Goal: Task Accomplishment & Management: Manage account settings

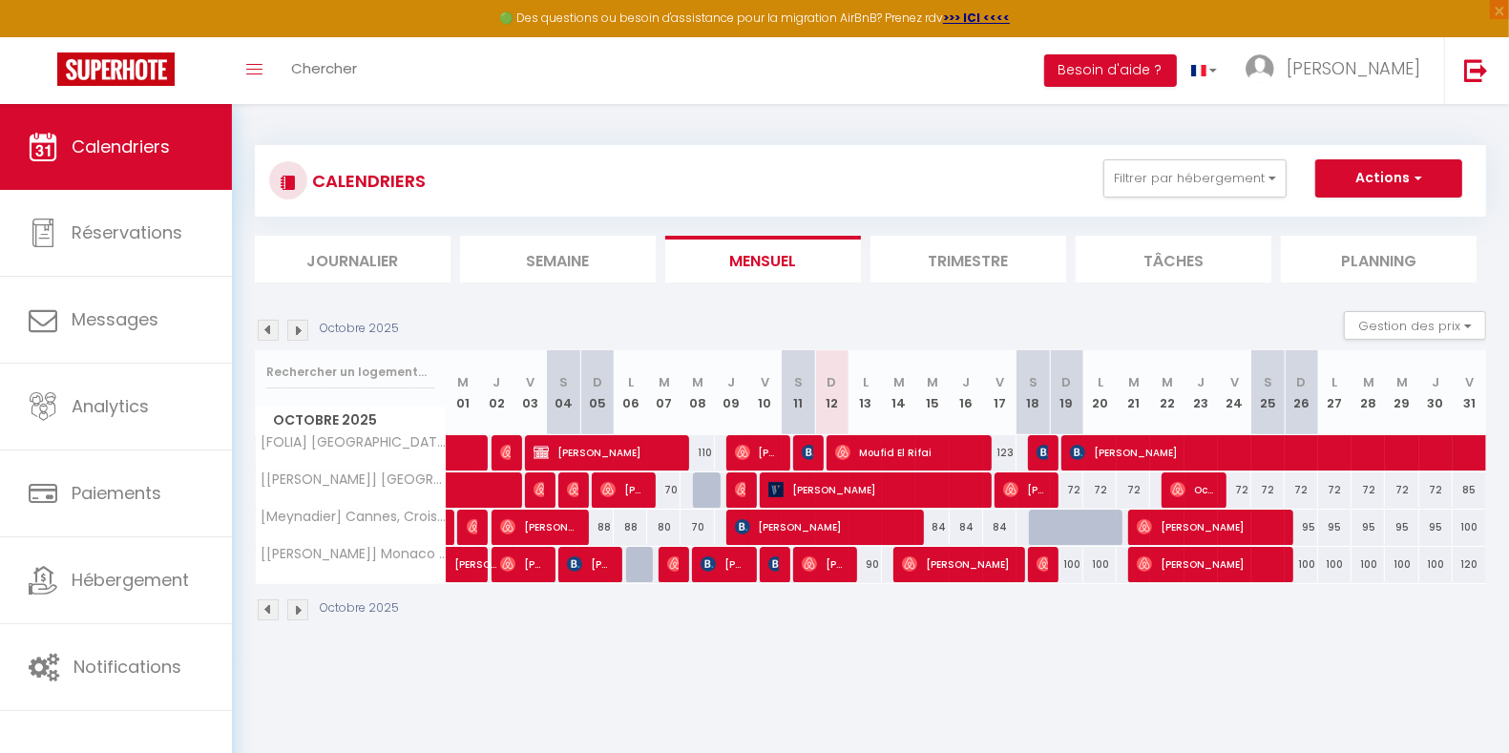
click at [299, 330] on img at bounding box center [297, 330] width 21 height 21
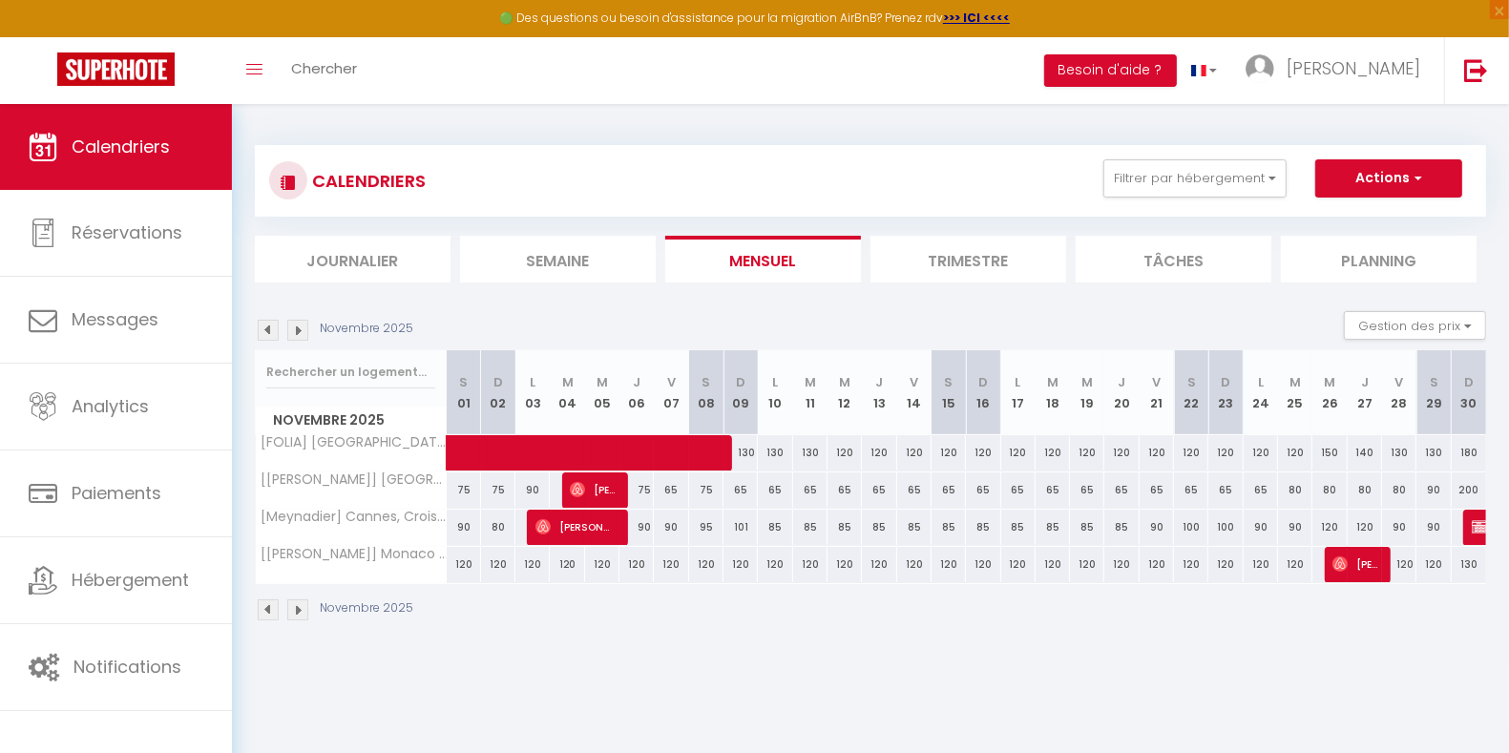
click at [534, 488] on div "90" at bounding box center [532, 489] width 34 height 35
type input "90"
type input "Lun 03 Novembre 2025"
type input "[DATE] Novembre 2025"
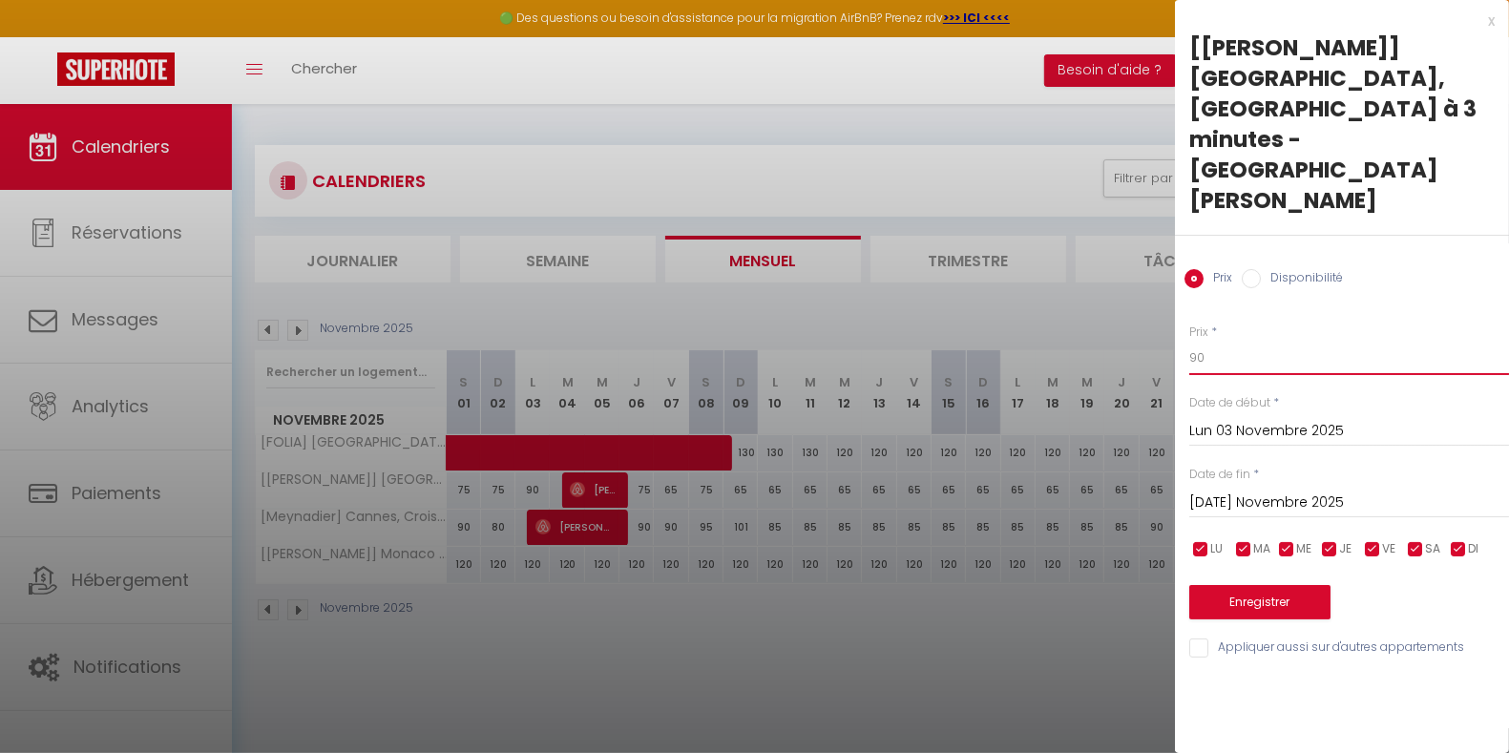
drag, startPoint x: 1231, startPoint y: 259, endPoint x: 1117, endPoint y: 262, distance: 114.6
click at [1117, 262] on body "🟢 Des questions ou besoin d'assistance pour la migration AirBnB? Prenez rdv >>>…" at bounding box center [754, 480] width 1509 height 753
type input "85"
click at [1277, 585] on button "Enregistrer" at bounding box center [1259, 602] width 141 height 34
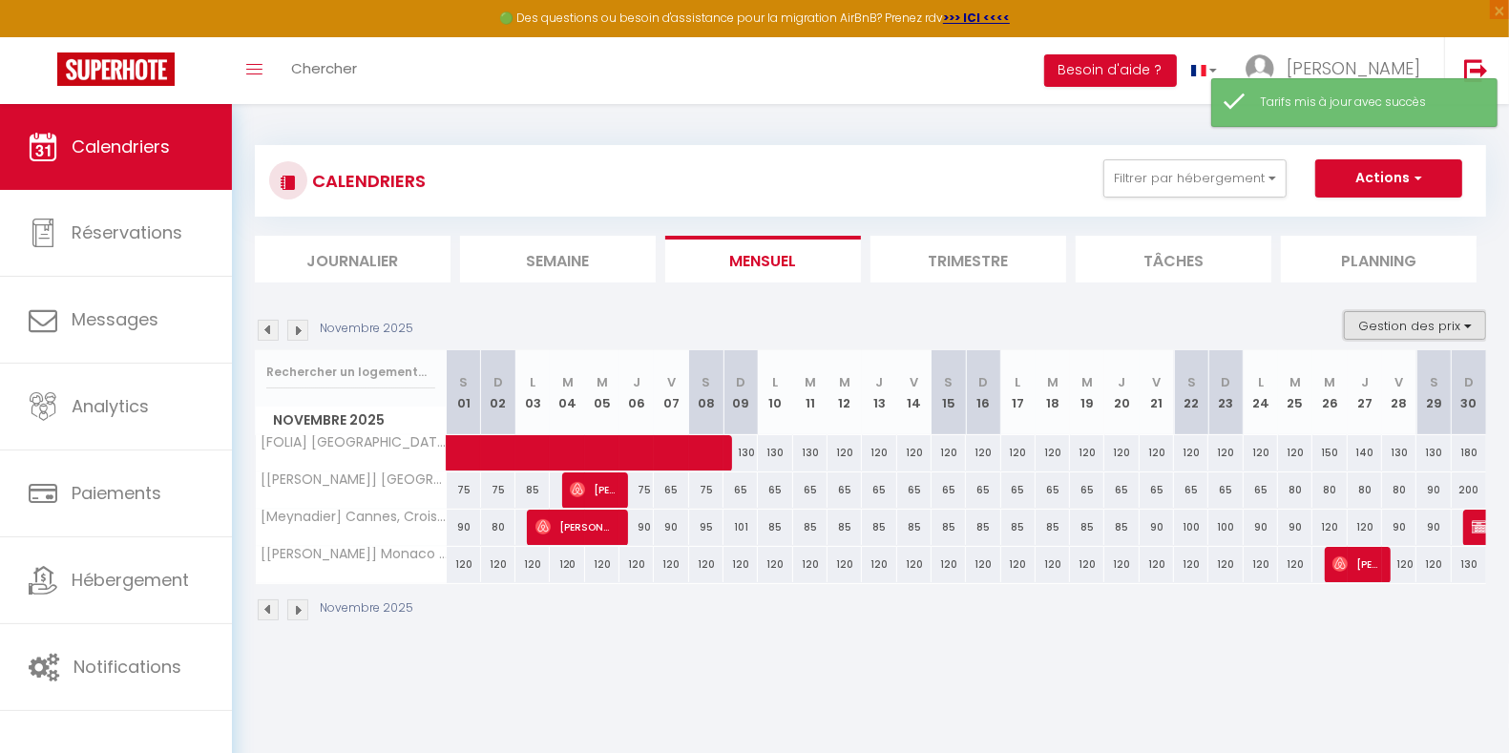
click at [1415, 318] on button "Gestion des prix" at bounding box center [1415, 325] width 142 height 29
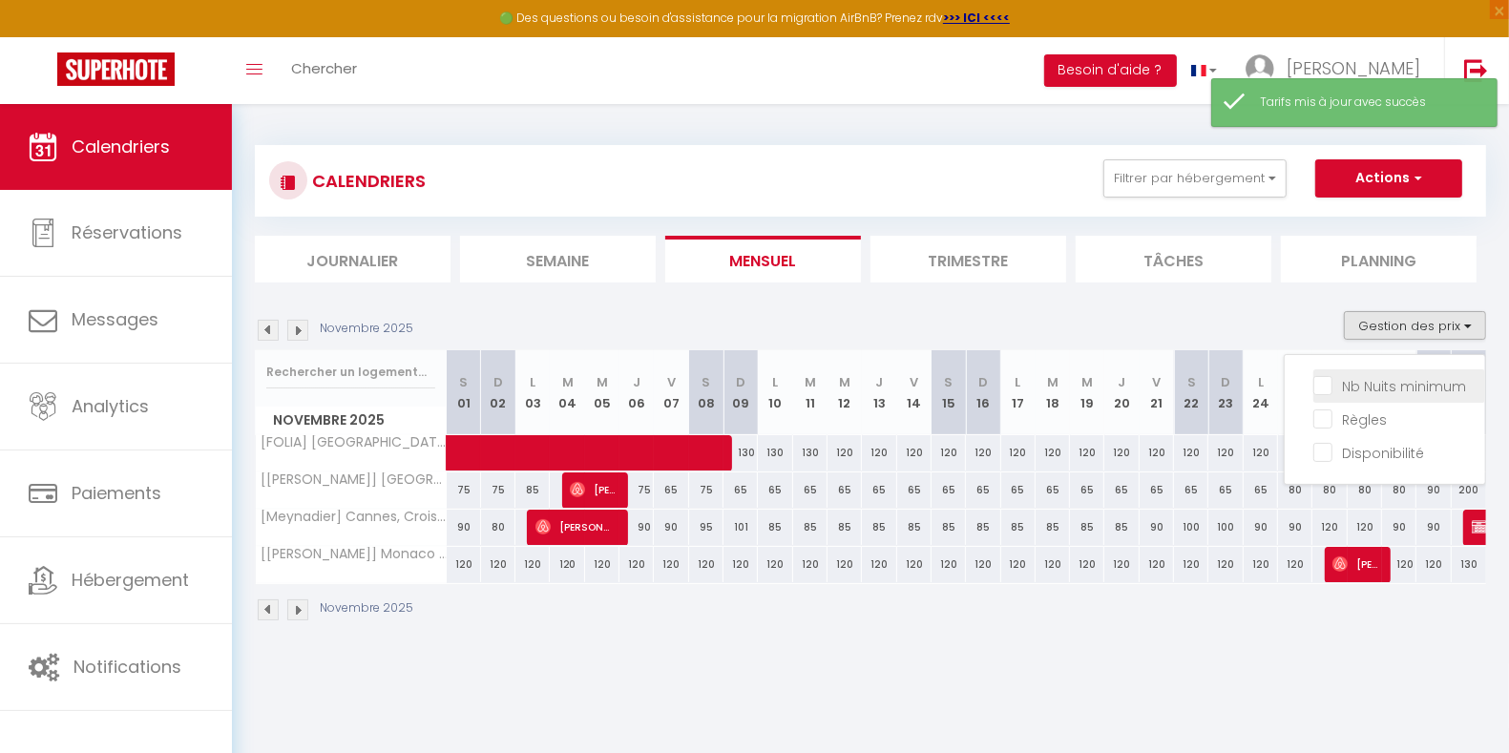
click at [1406, 382] on input "Nb Nuits minimum" at bounding box center [1399, 384] width 172 height 19
checkbox input "true"
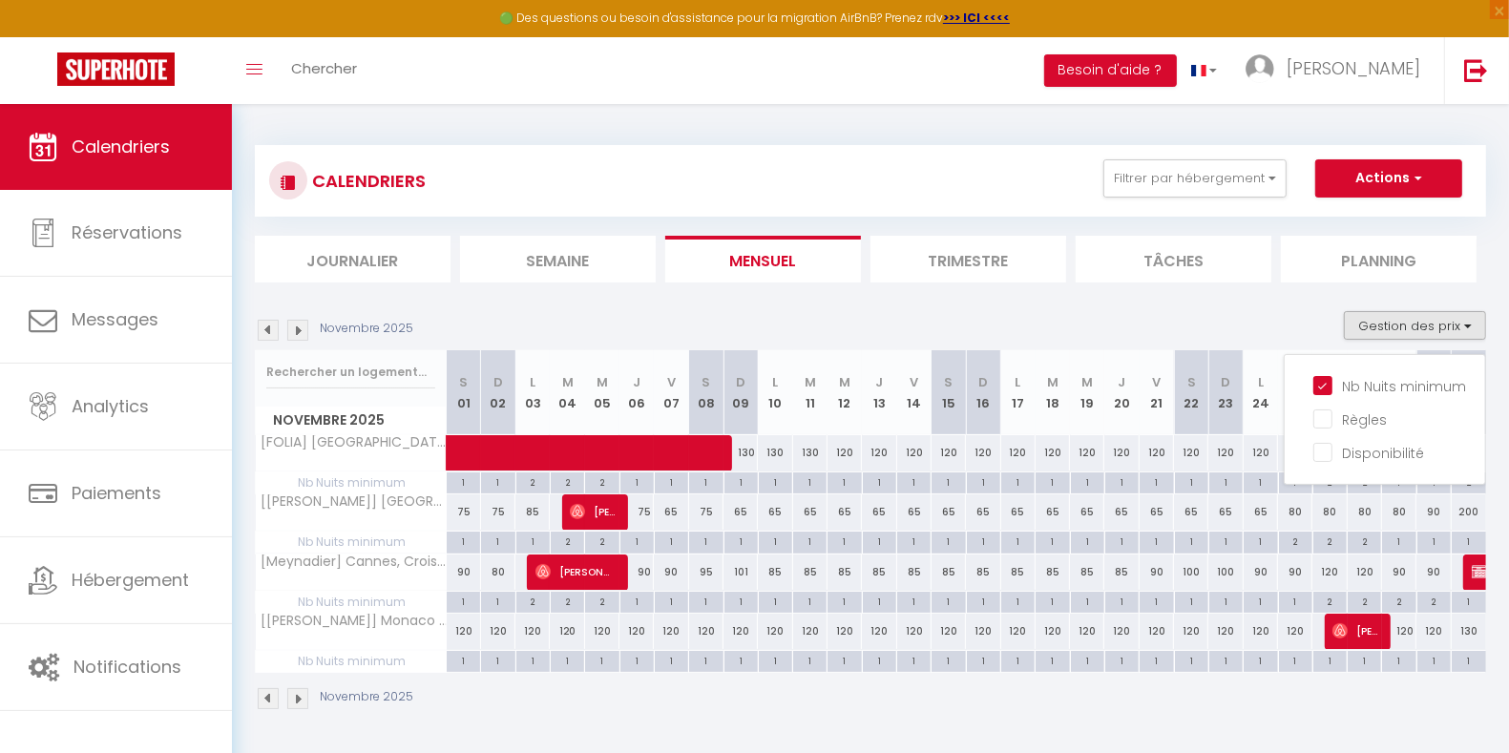
click at [263, 325] on img at bounding box center [268, 330] width 21 height 21
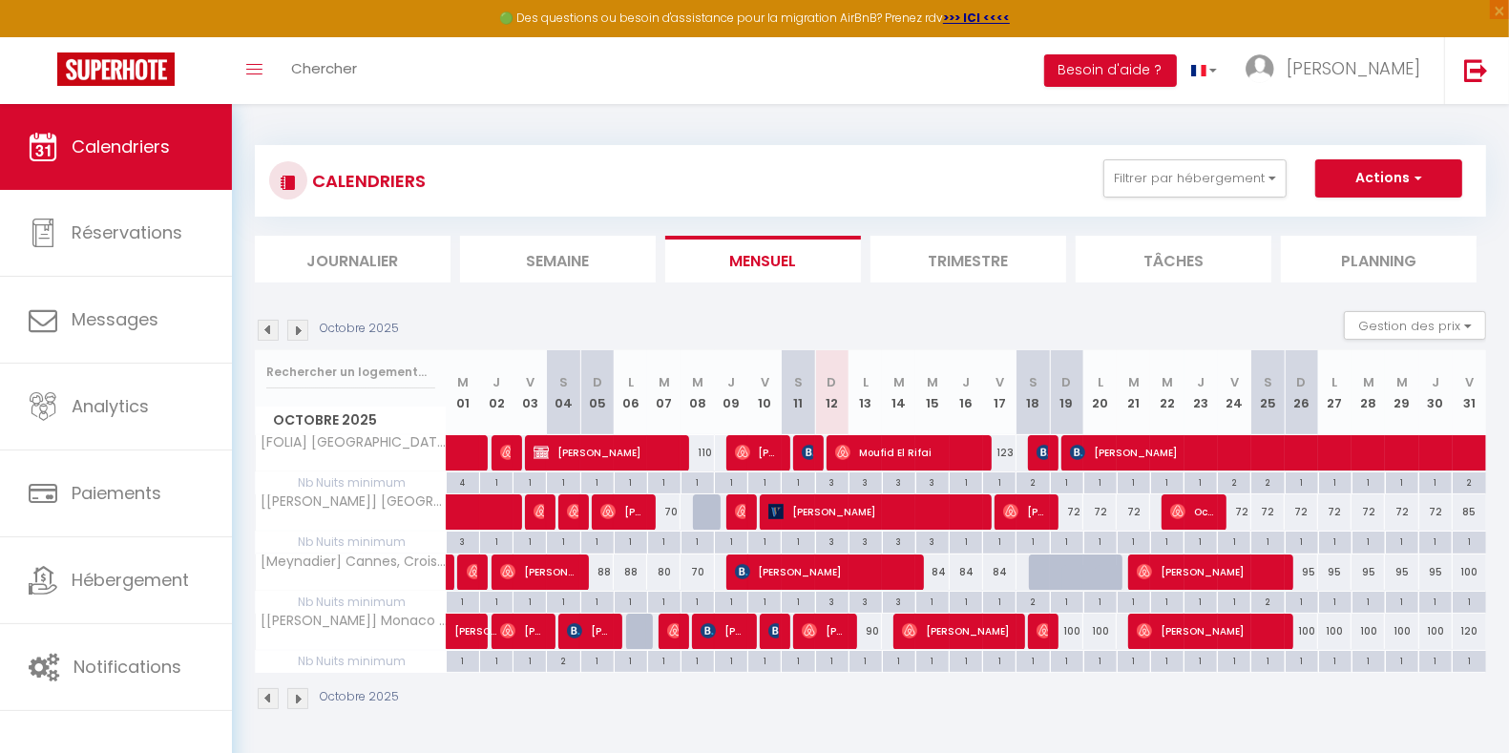
click at [301, 335] on img at bounding box center [297, 330] width 21 height 21
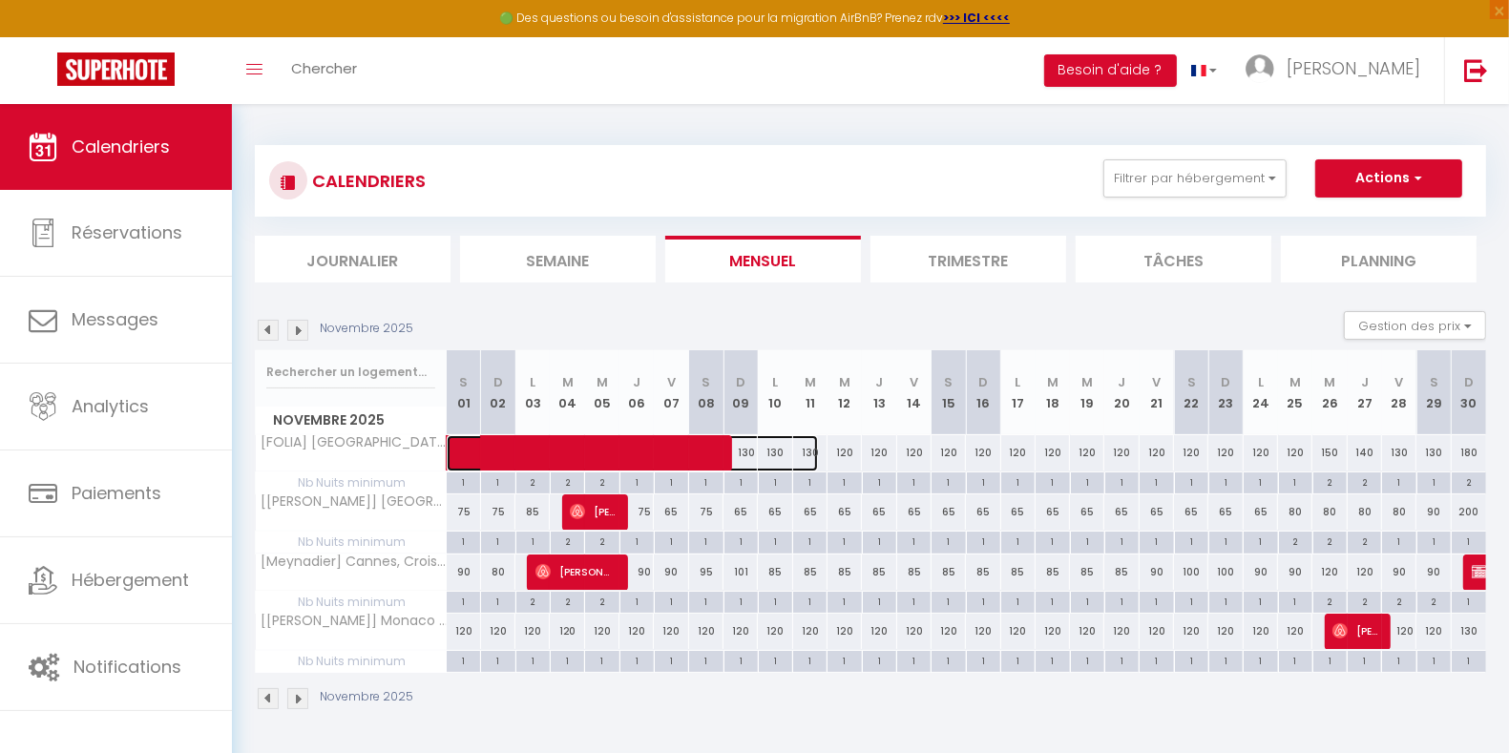
click at [747, 450] on span at bounding box center [642, 453] width 351 height 36
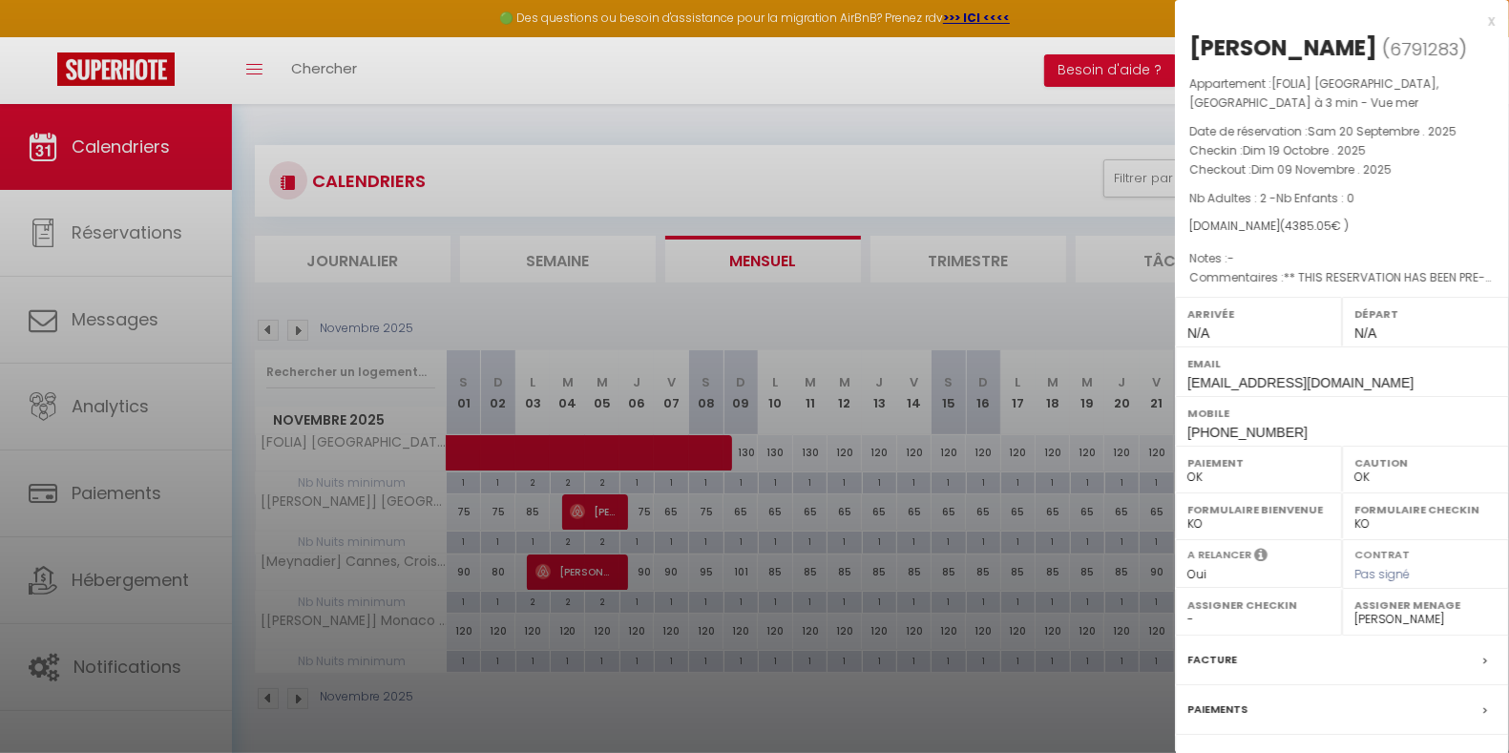
click at [770, 453] on div at bounding box center [754, 376] width 1509 height 753
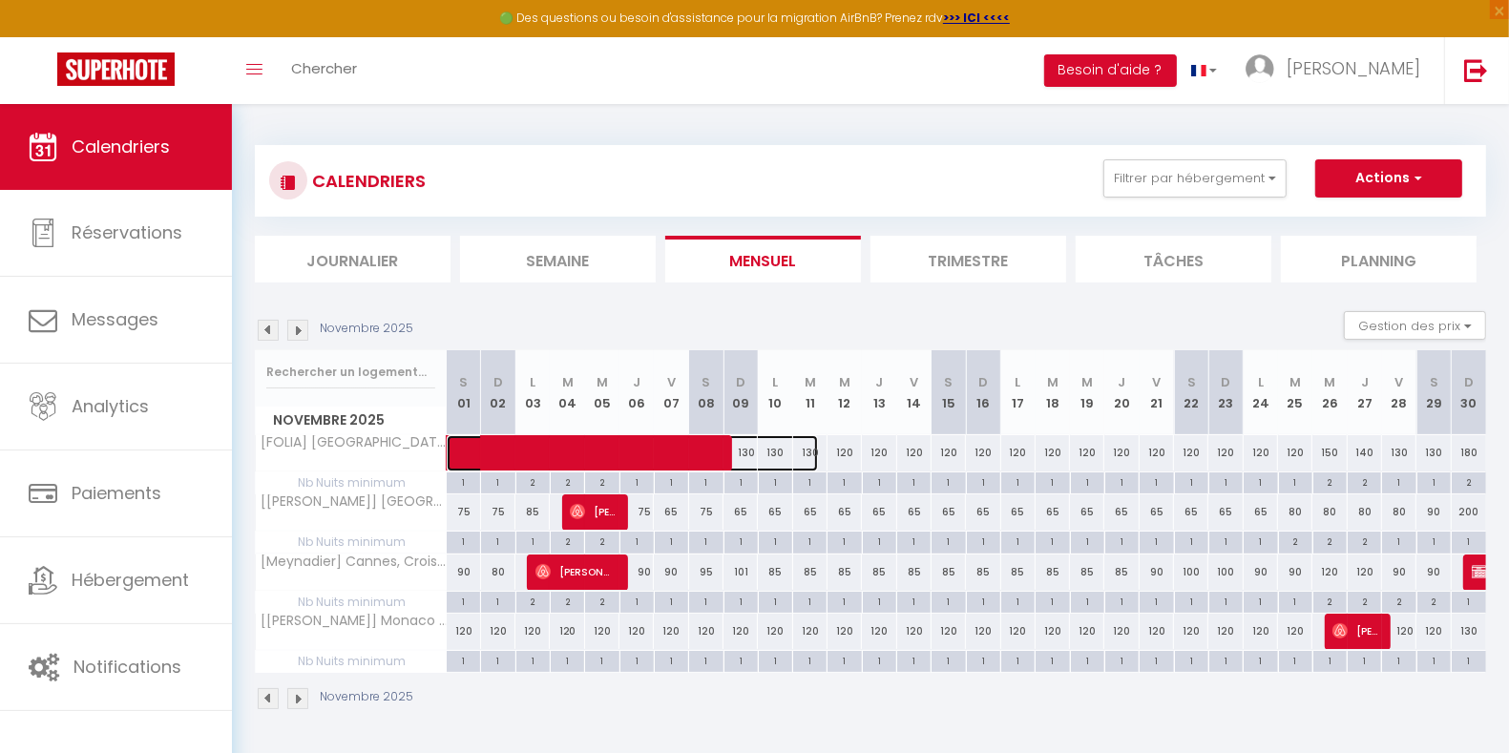
click at [774, 453] on span at bounding box center [642, 453] width 351 height 36
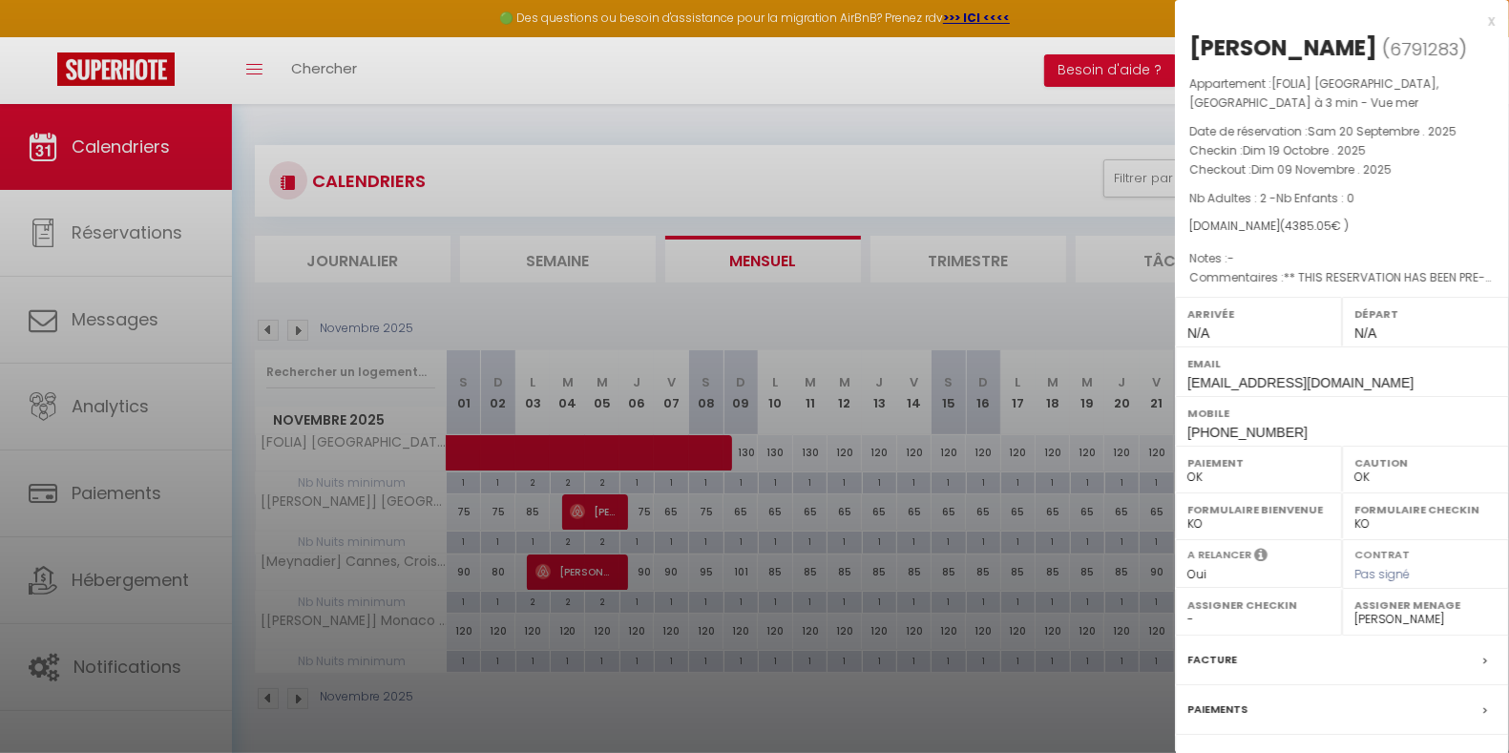
click at [807, 451] on div at bounding box center [754, 376] width 1509 height 753
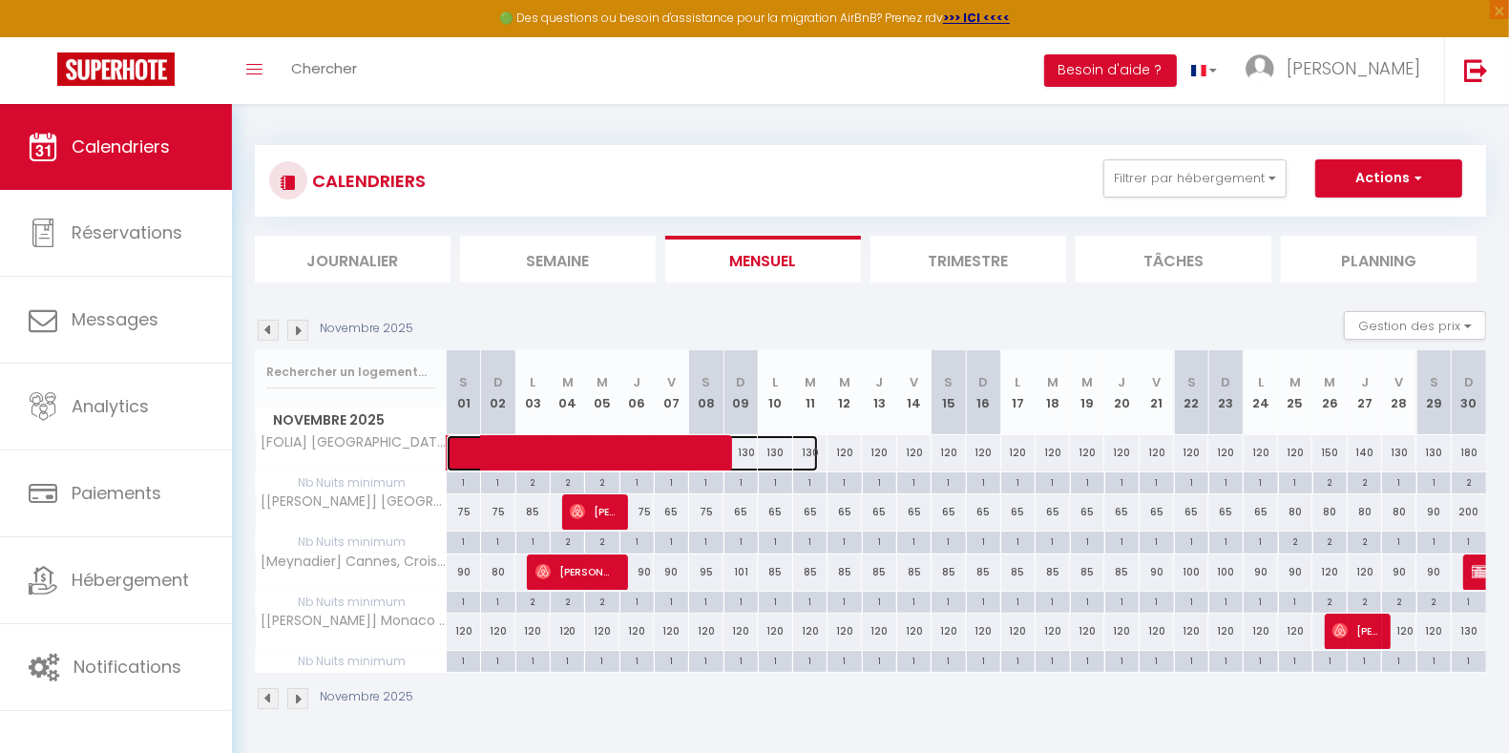
click at [807, 451] on span at bounding box center [642, 453] width 351 height 36
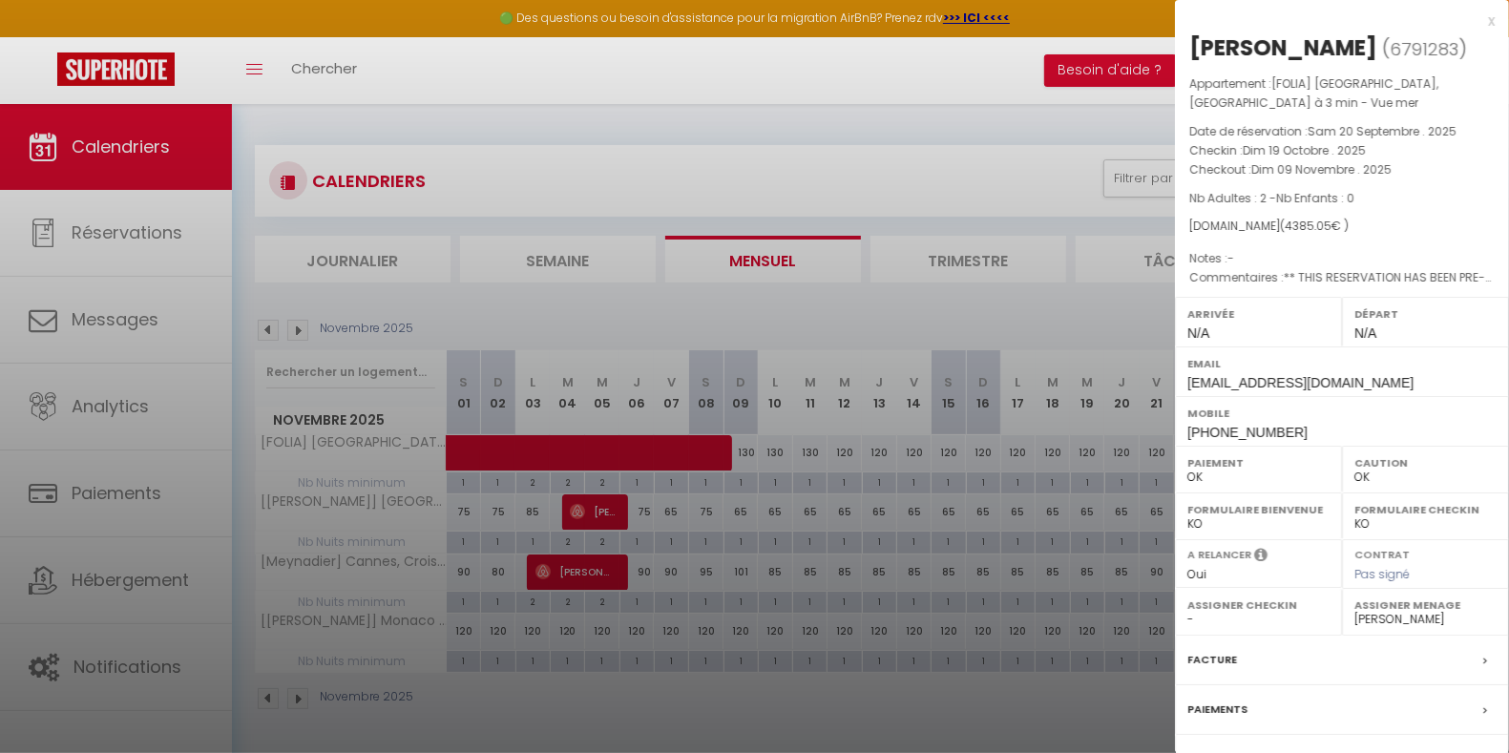
click at [836, 450] on div at bounding box center [754, 376] width 1509 height 753
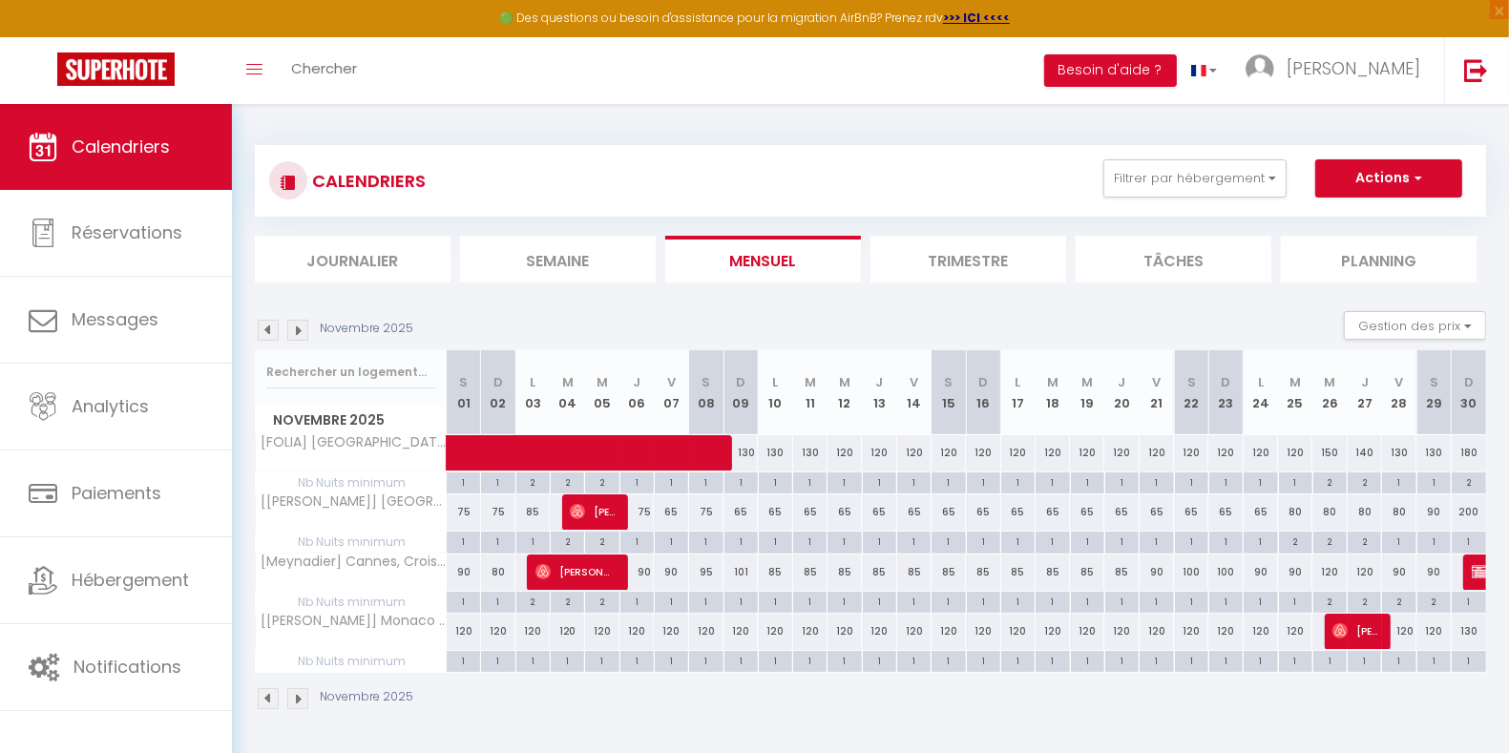
click at [847, 451] on div "120" at bounding box center [844, 452] width 34 height 35
type input "120"
type input "Mer 12 Novembre 2025"
type input "Jeu 13 Novembre 2025"
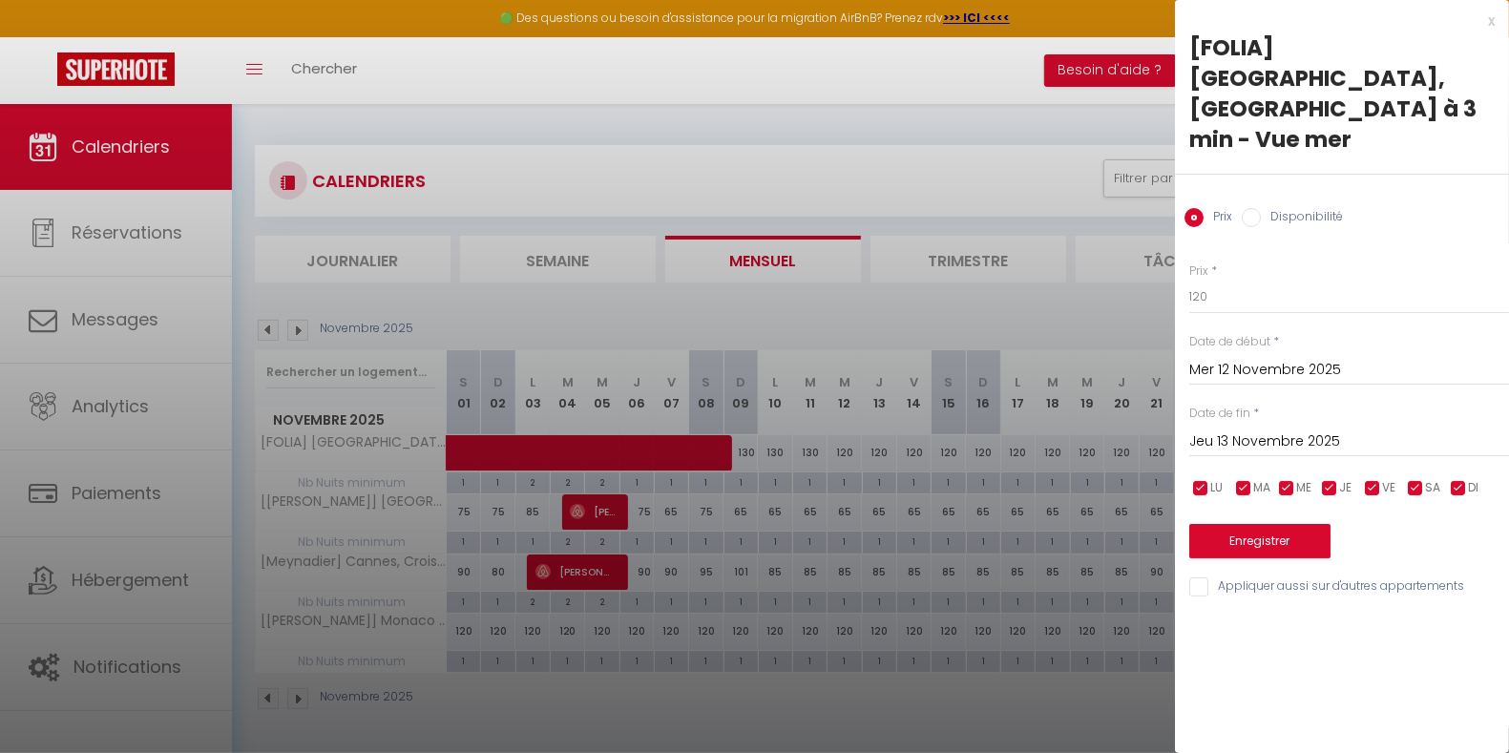
click at [1227, 358] on input "Mer 12 Novembre 2025" at bounding box center [1349, 370] width 320 height 25
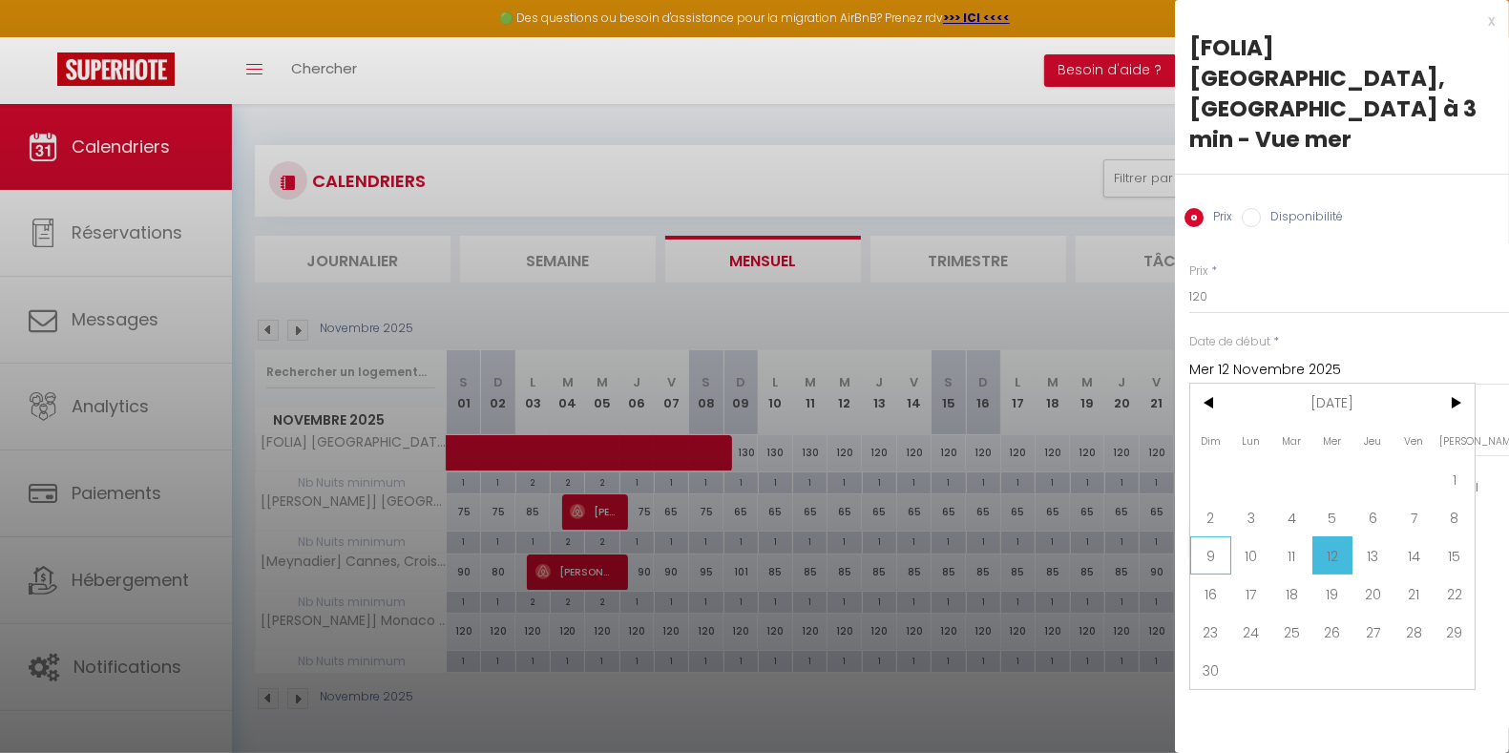
click at [1210, 536] on span "9" at bounding box center [1210, 555] width 41 height 38
type input "Dim 09 Novembre 2025"
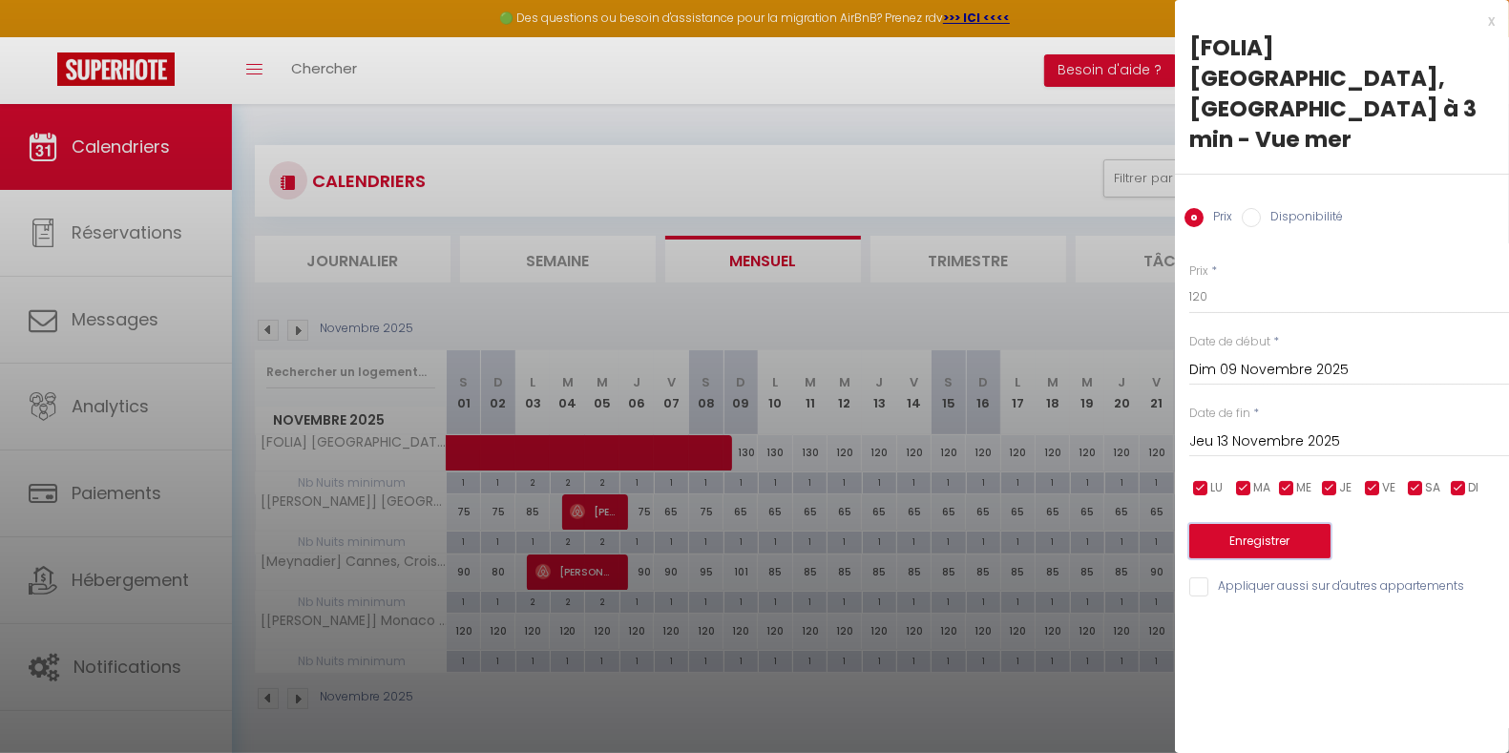
click at [1280, 524] on button "Enregistrer" at bounding box center [1259, 541] width 141 height 34
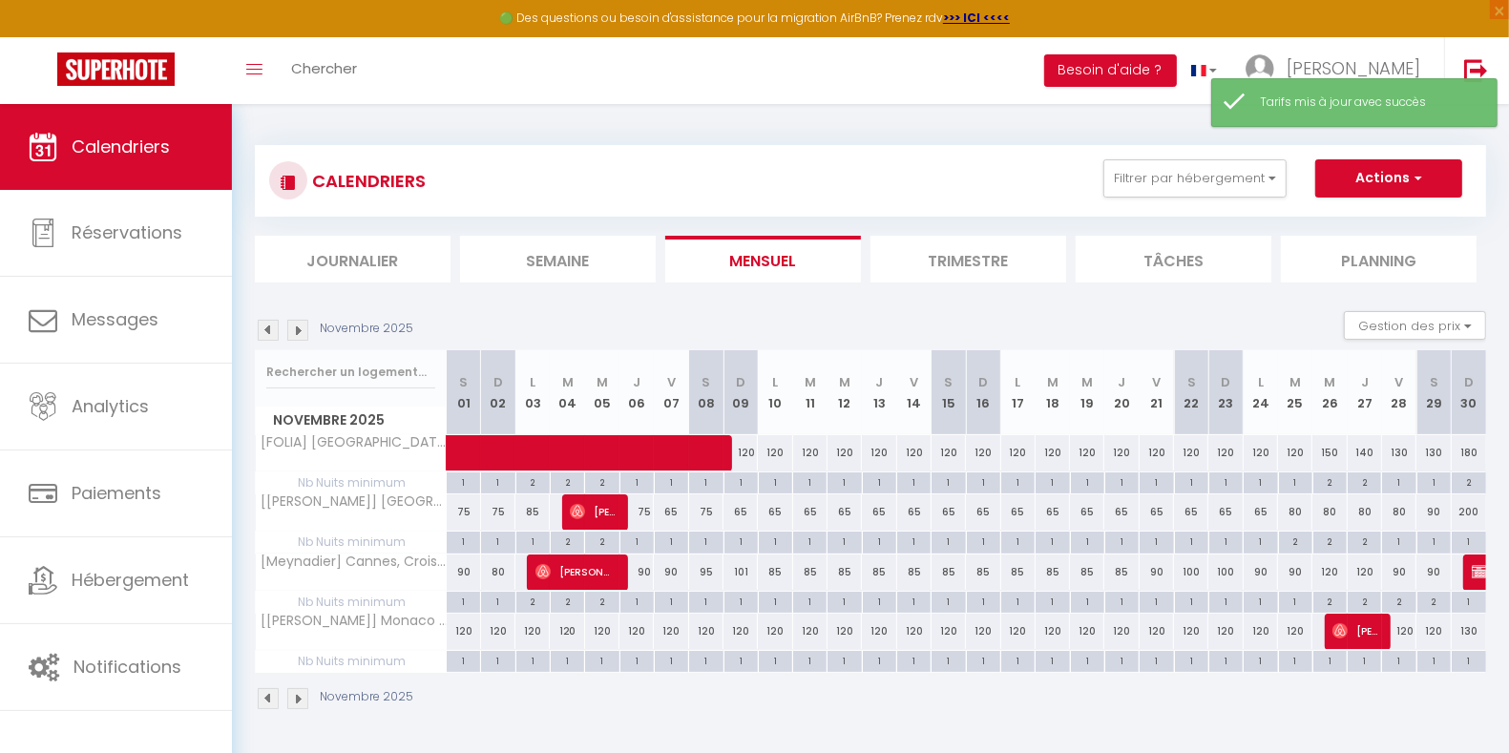
click at [271, 328] on img at bounding box center [268, 330] width 21 height 21
